Goal: Task Accomplishment & Management: Manage account settings

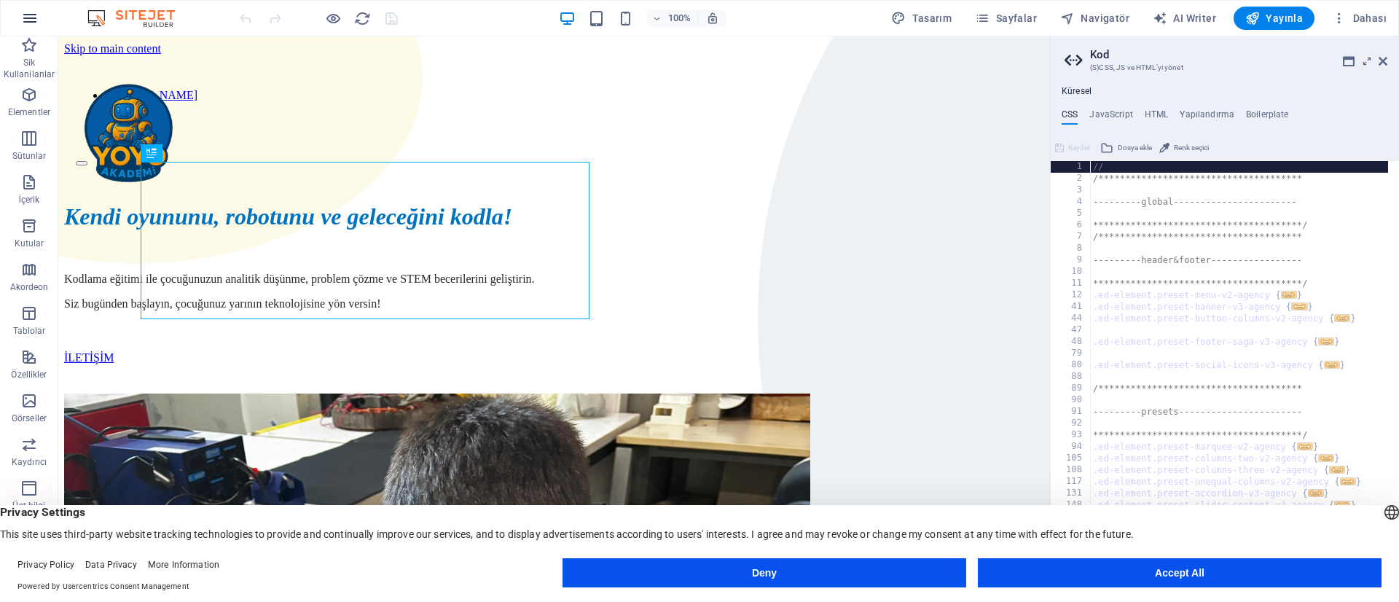
click at [29, 17] on icon "button" at bounding box center [29, 17] width 17 height 17
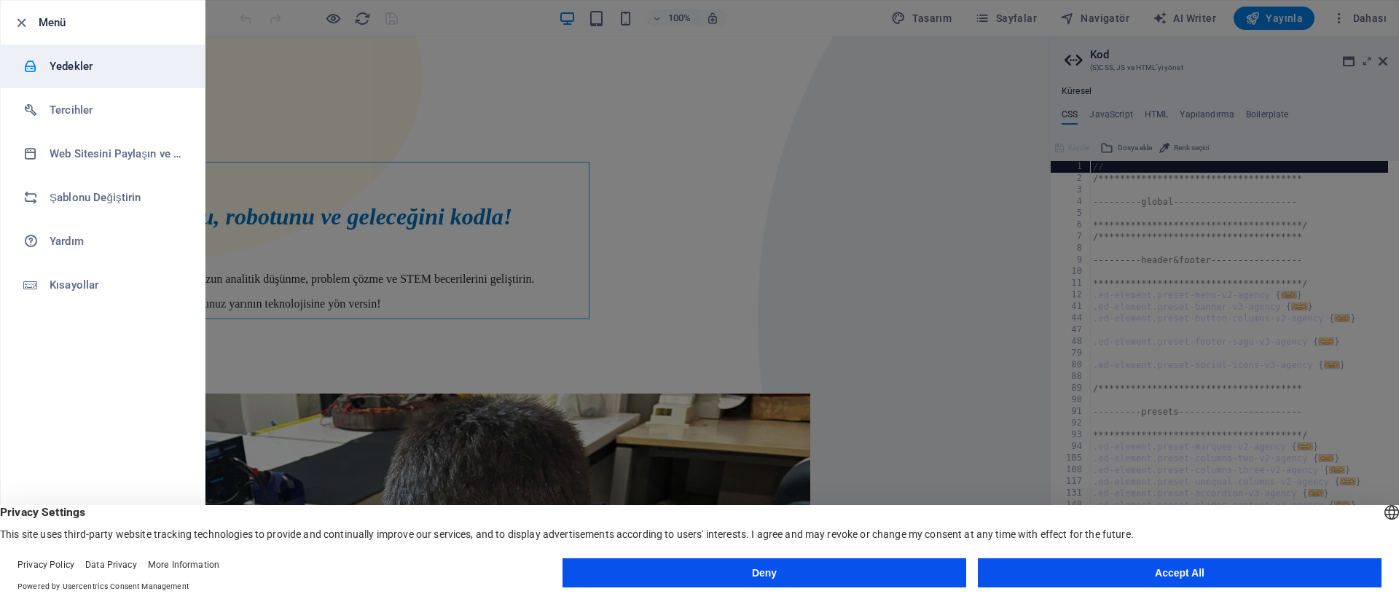
click at [101, 74] on h6 "Yedekler" at bounding box center [117, 66] width 135 height 17
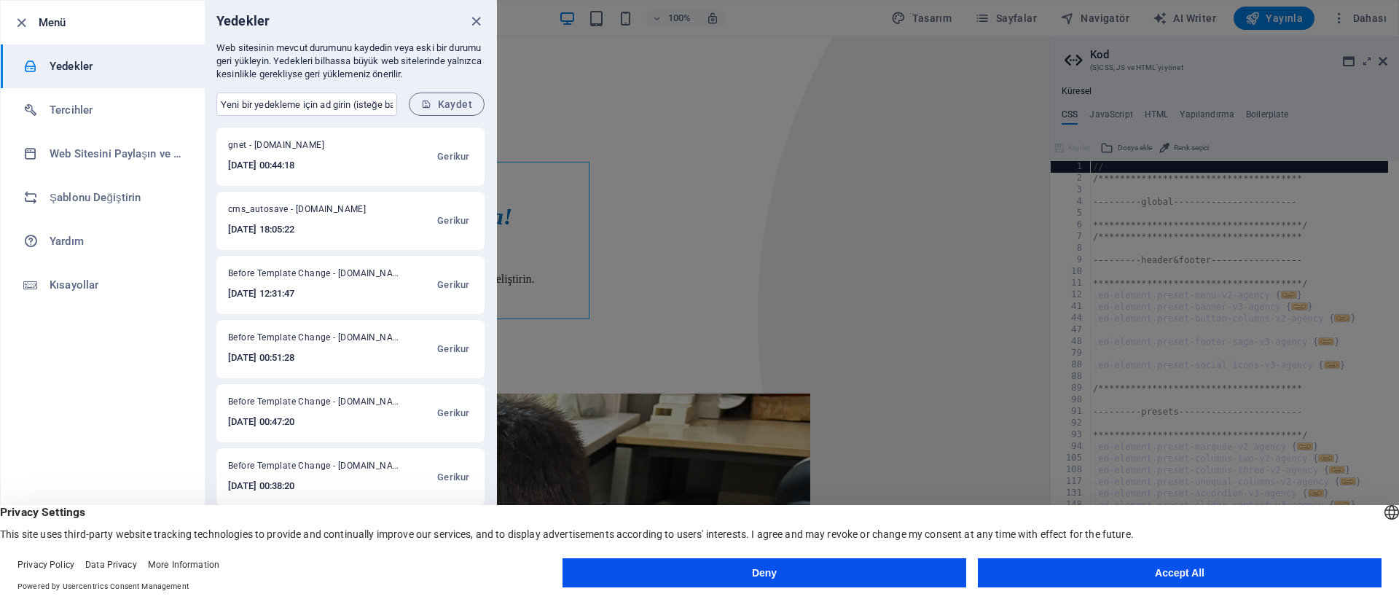
click at [1275, 581] on button "Accept All" at bounding box center [1180, 572] width 404 height 29
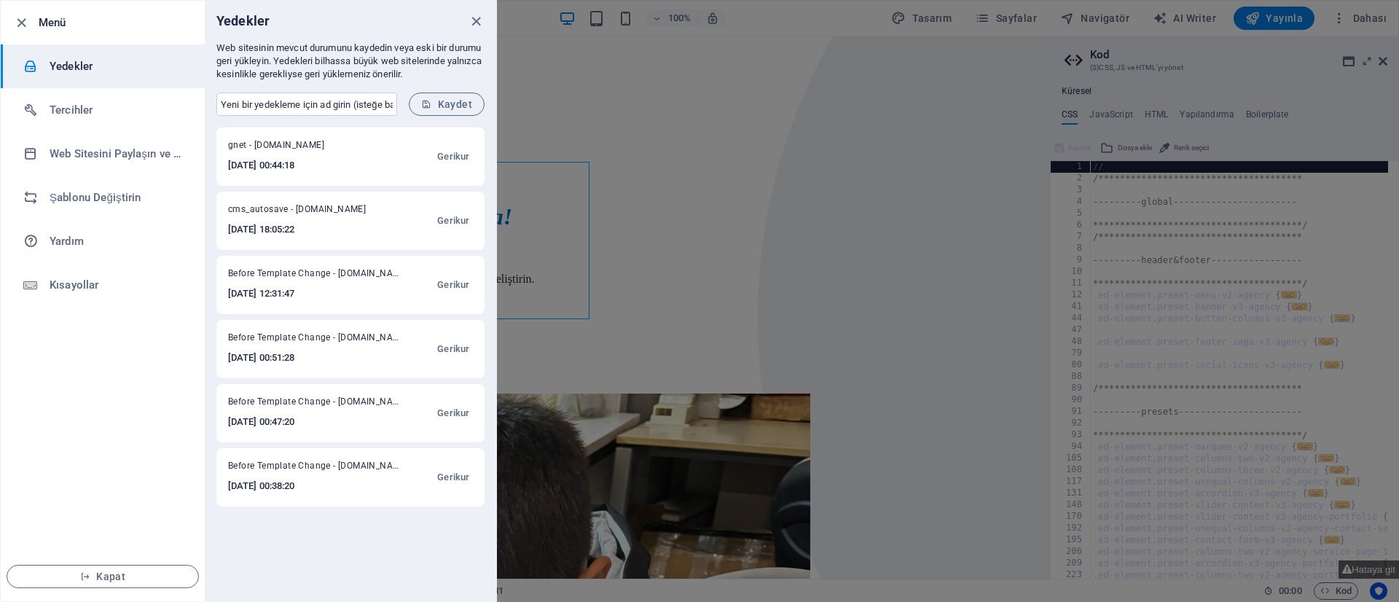
click at [472, 17] on icon "close" at bounding box center [476, 21] width 17 height 17
